Goal: Task Accomplishment & Management: Complete application form

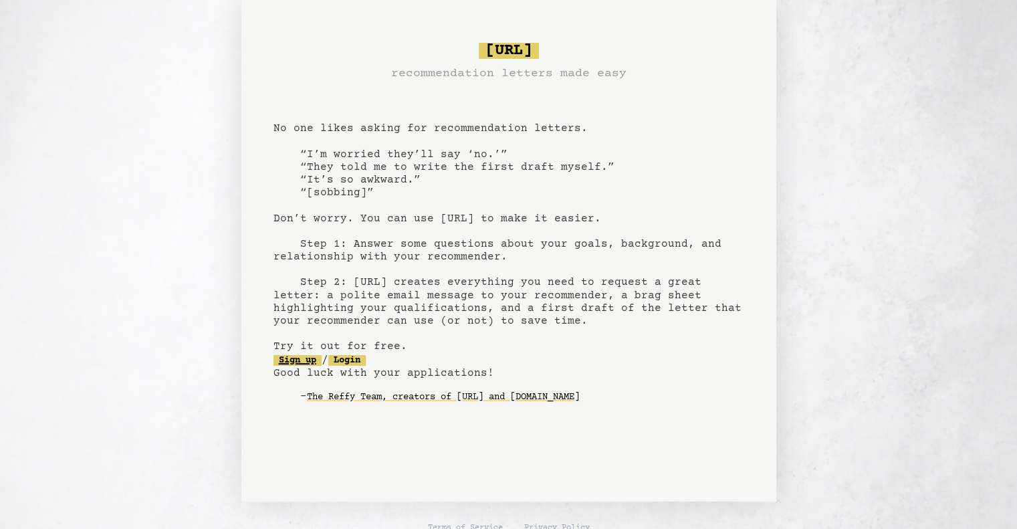
click at [295, 356] on link "Sign up" at bounding box center [298, 360] width 48 height 11
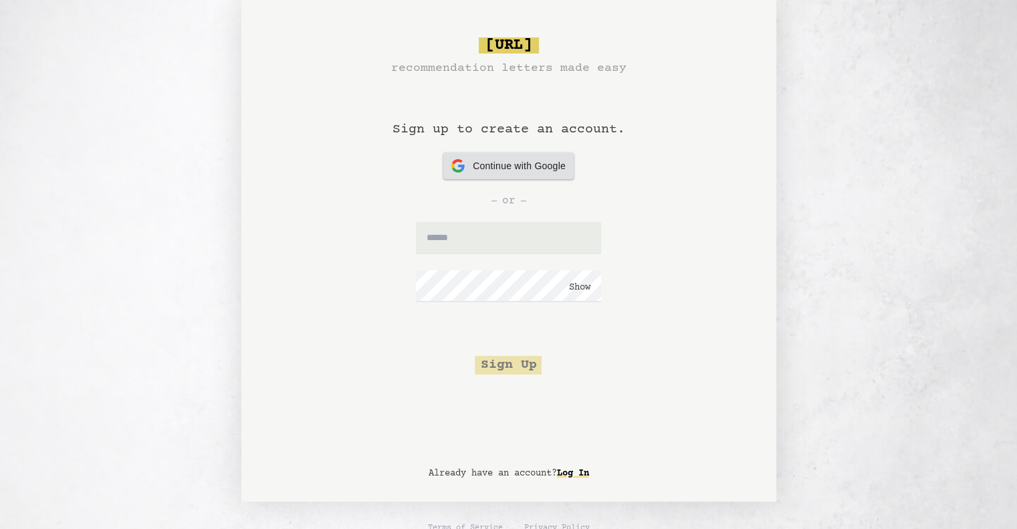
click at [494, 165] on span "Continue with Google" at bounding box center [519, 166] width 93 height 14
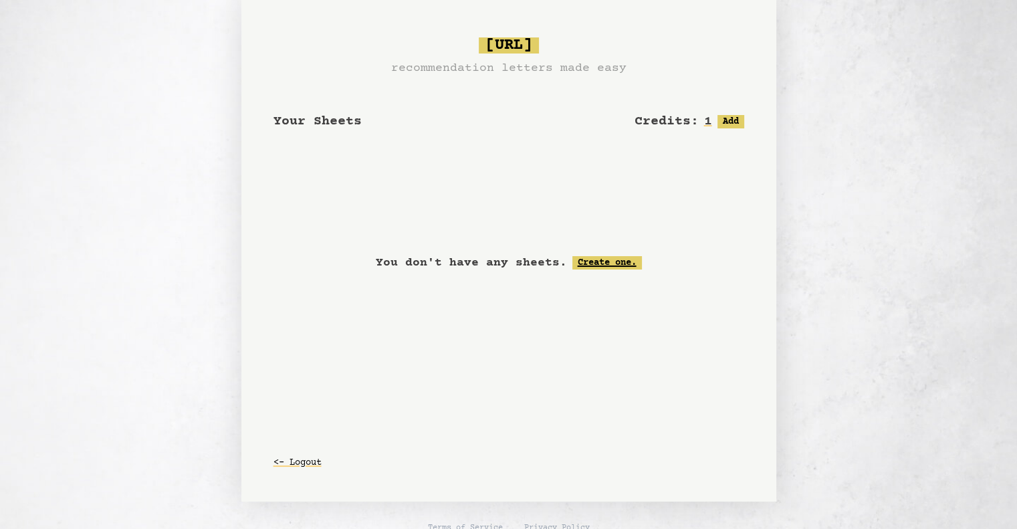
click at [615, 262] on link "Create one." at bounding box center [608, 262] width 70 height 13
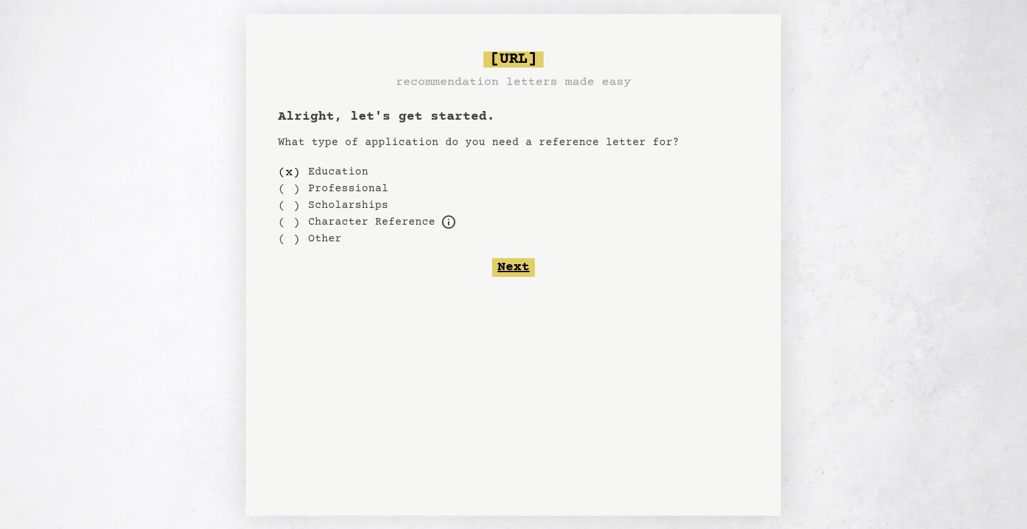
click at [514, 265] on button "Next" at bounding box center [513, 267] width 43 height 19
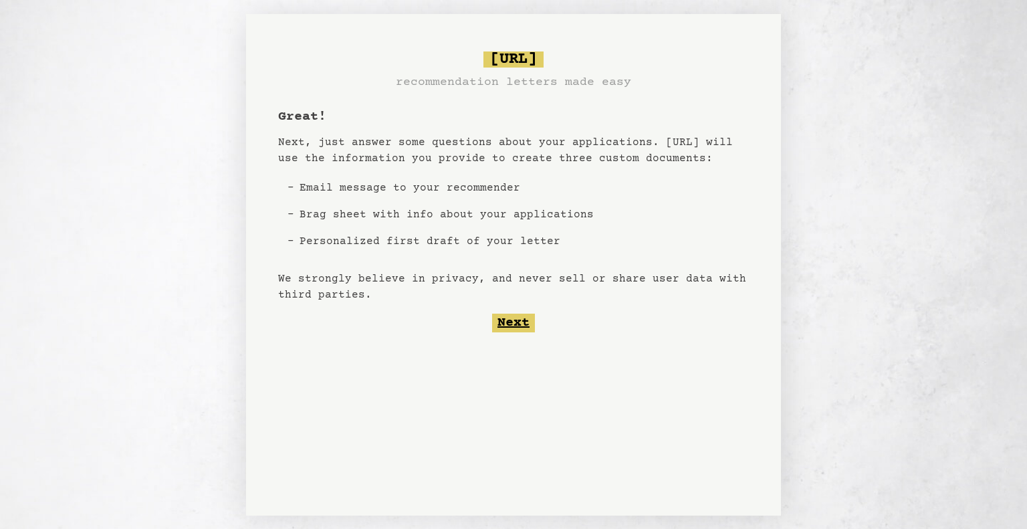
click at [516, 324] on button "Next" at bounding box center [513, 323] width 43 height 19
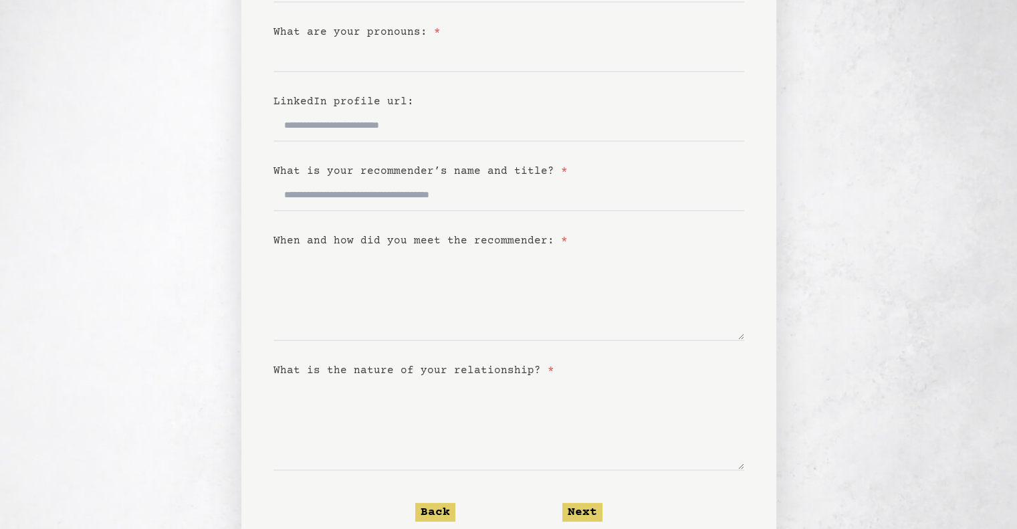
scroll to position [249, 0]
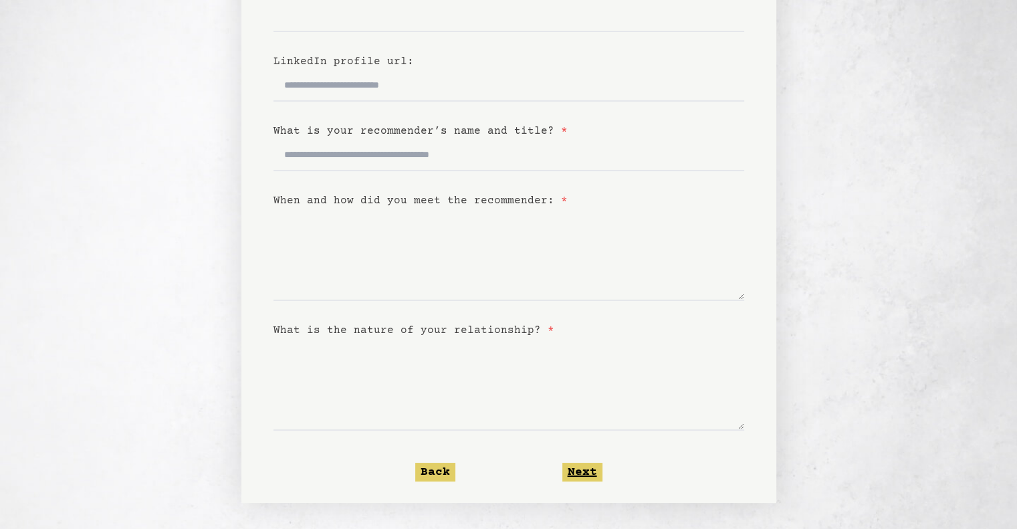
click at [579, 467] on button "Next" at bounding box center [582, 472] width 40 height 19
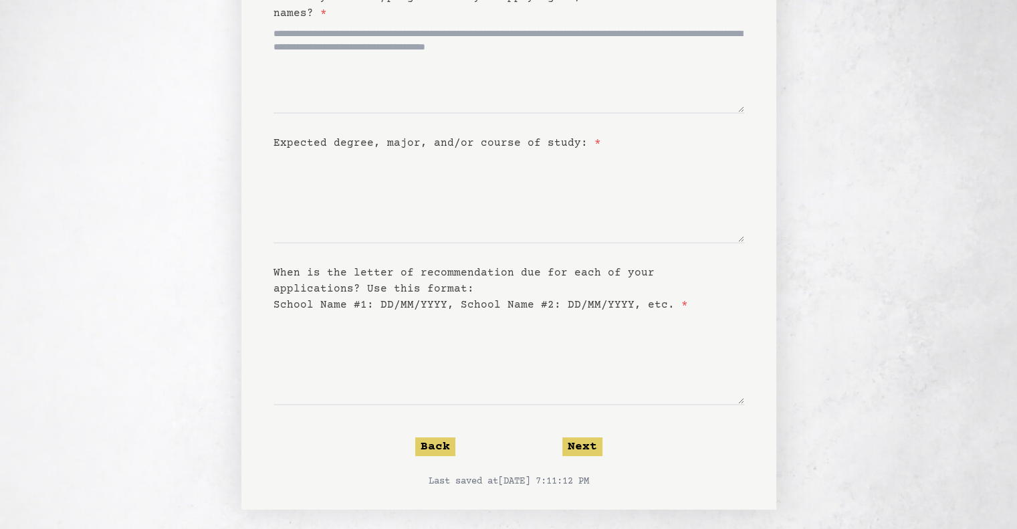
scroll to position [180, 0]
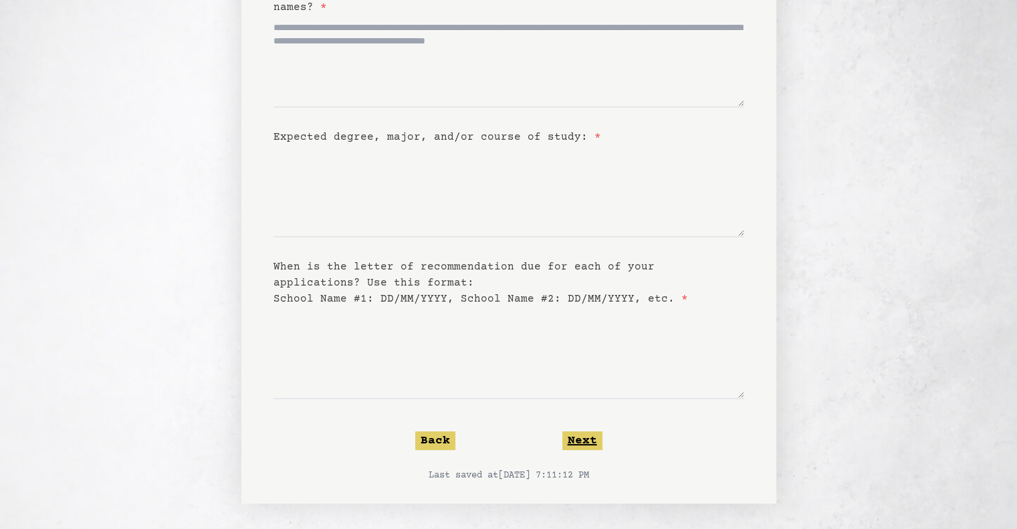
click at [575, 442] on button "Next" at bounding box center [582, 440] width 40 height 19
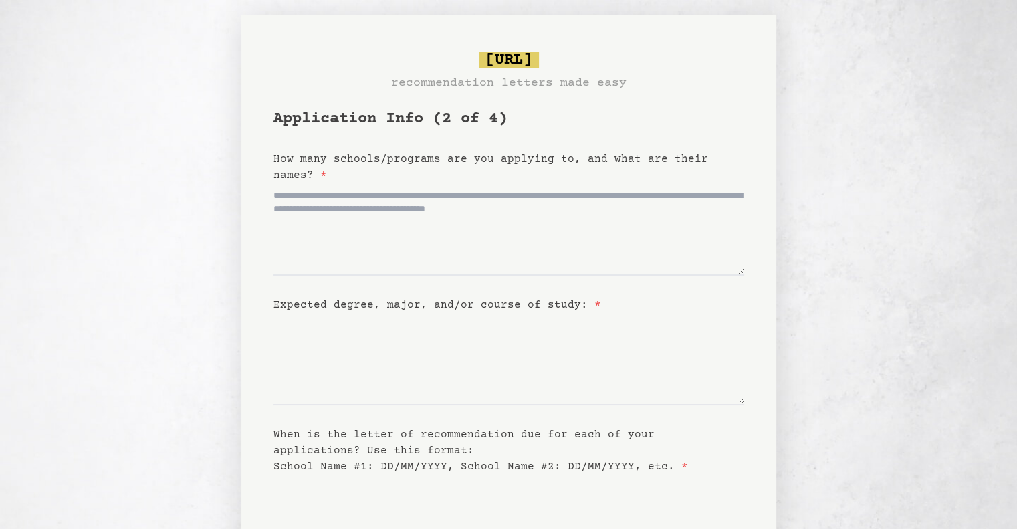
scroll to position [0, 0]
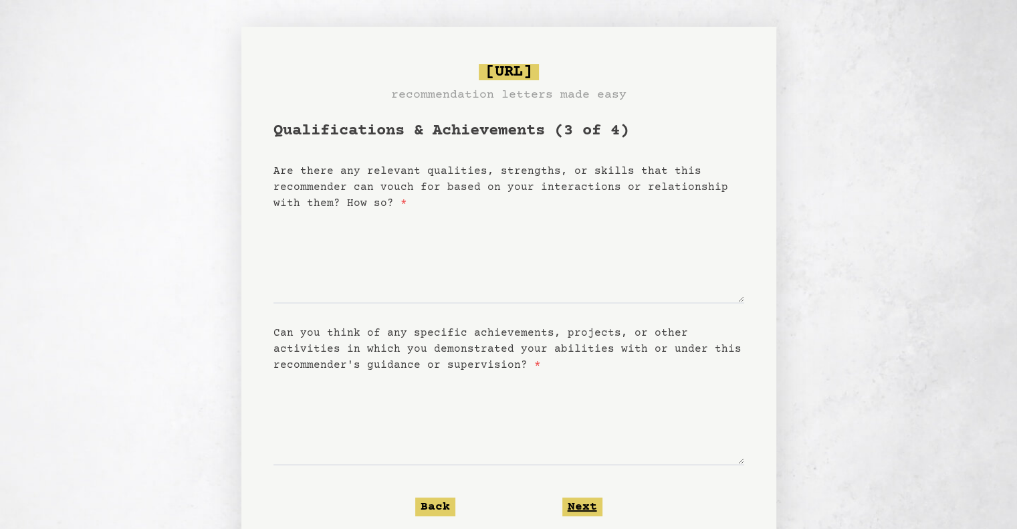
click at [580, 503] on button "Next" at bounding box center [582, 507] width 40 height 19
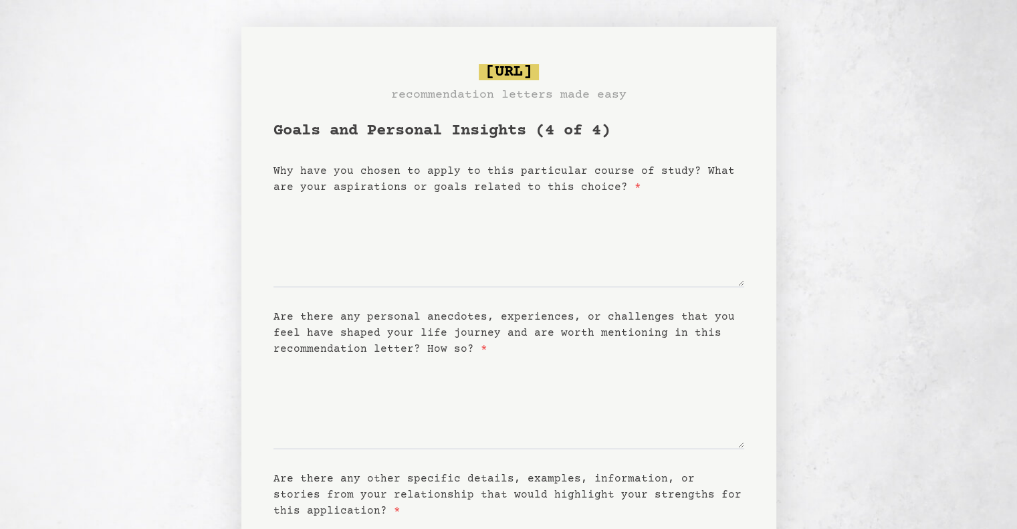
scroll to position [212, 0]
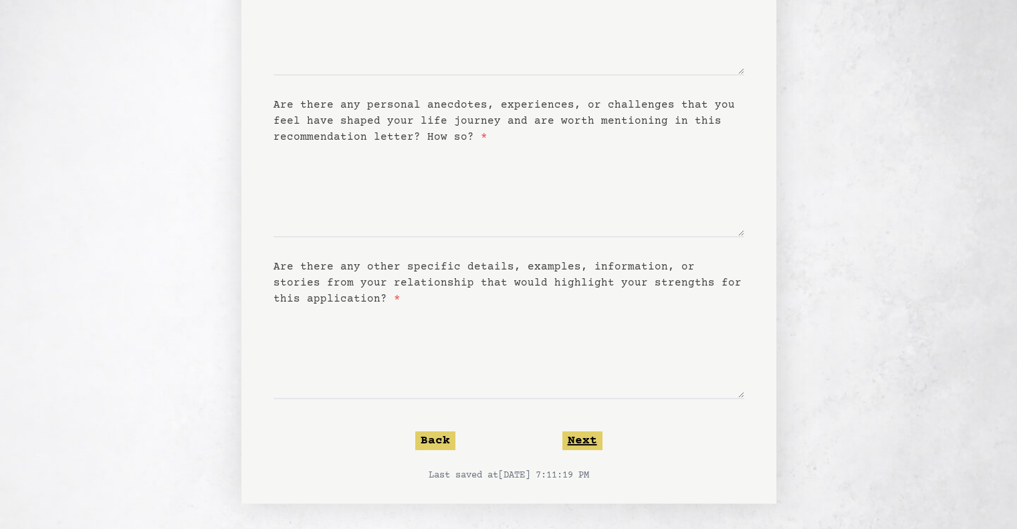
click at [566, 435] on button "Next" at bounding box center [582, 440] width 40 height 19
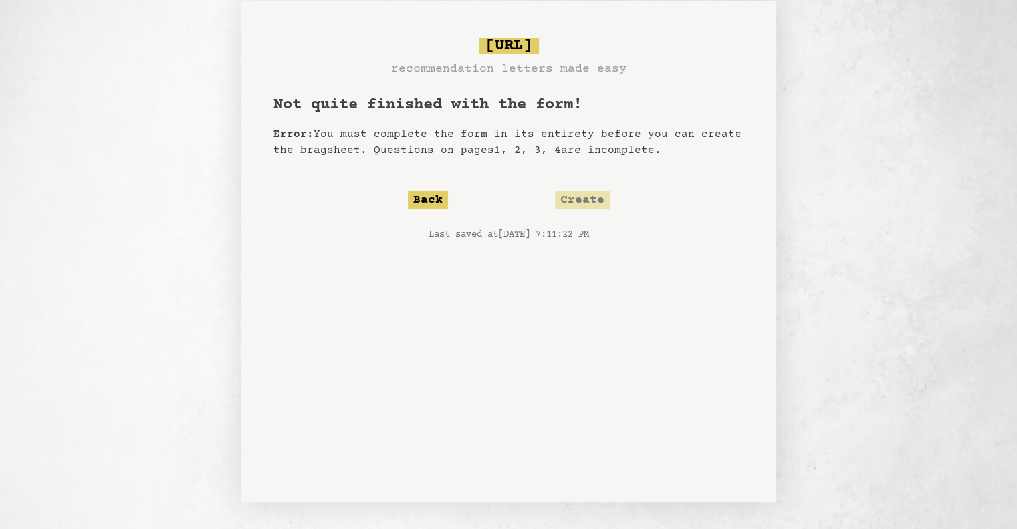
scroll to position [0, 0]
